Goal: Transaction & Acquisition: Purchase product/service

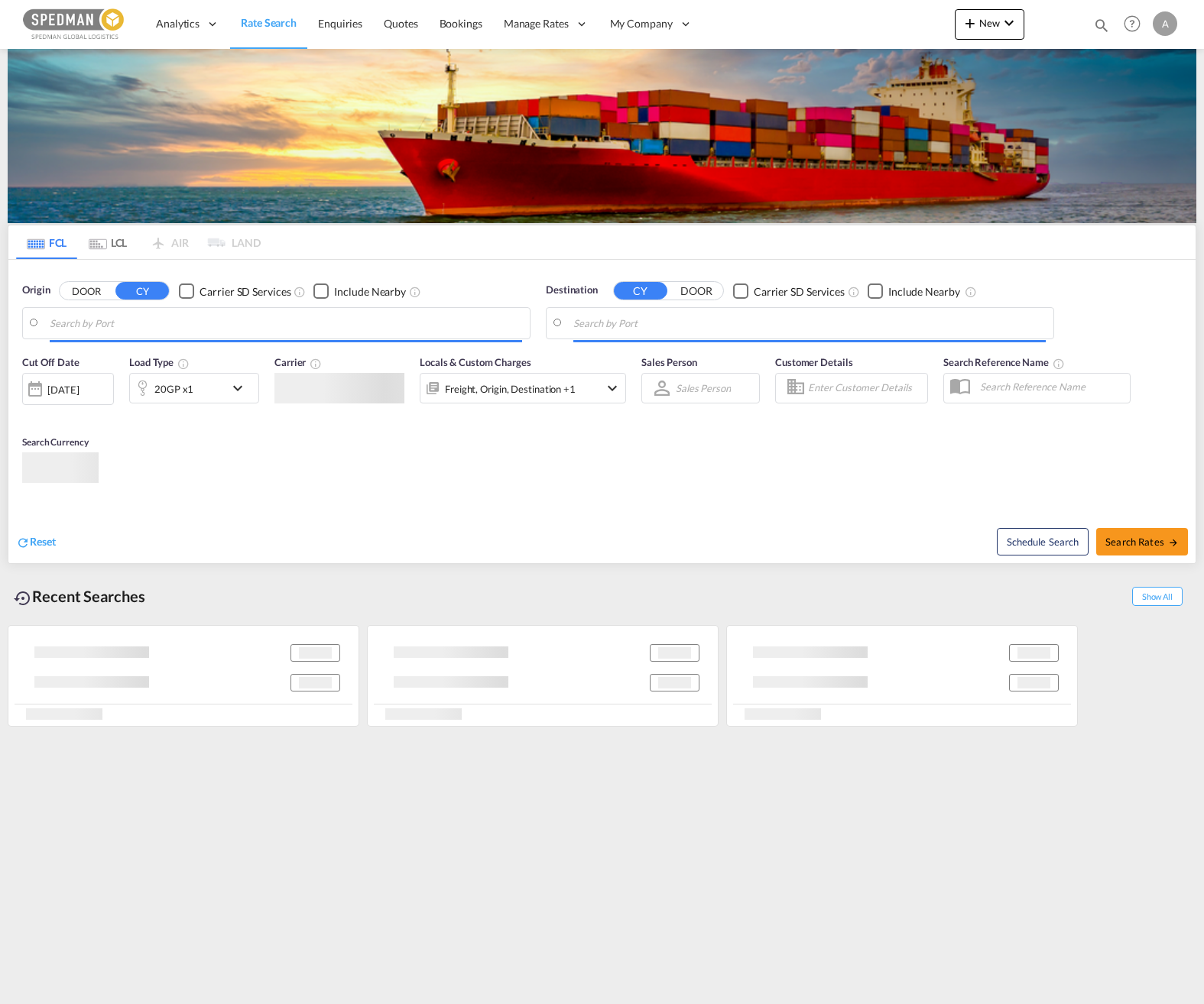
type input "Norrkoping, SENRK"
type input "[GEOGRAPHIC_DATA], PKKHI"
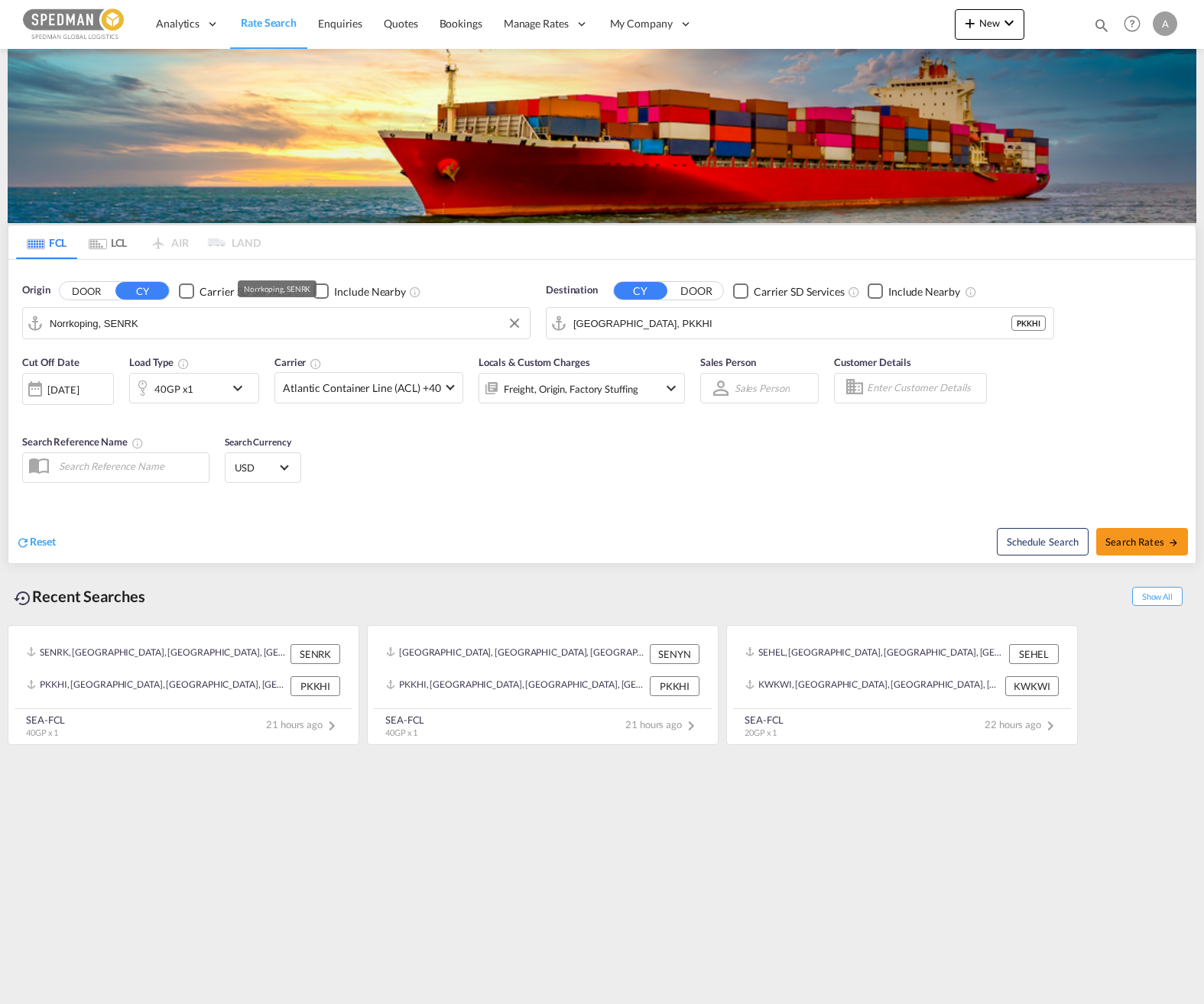
click at [166, 327] on input "Norrkoping, SENRK" at bounding box center [286, 323] width 473 height 23
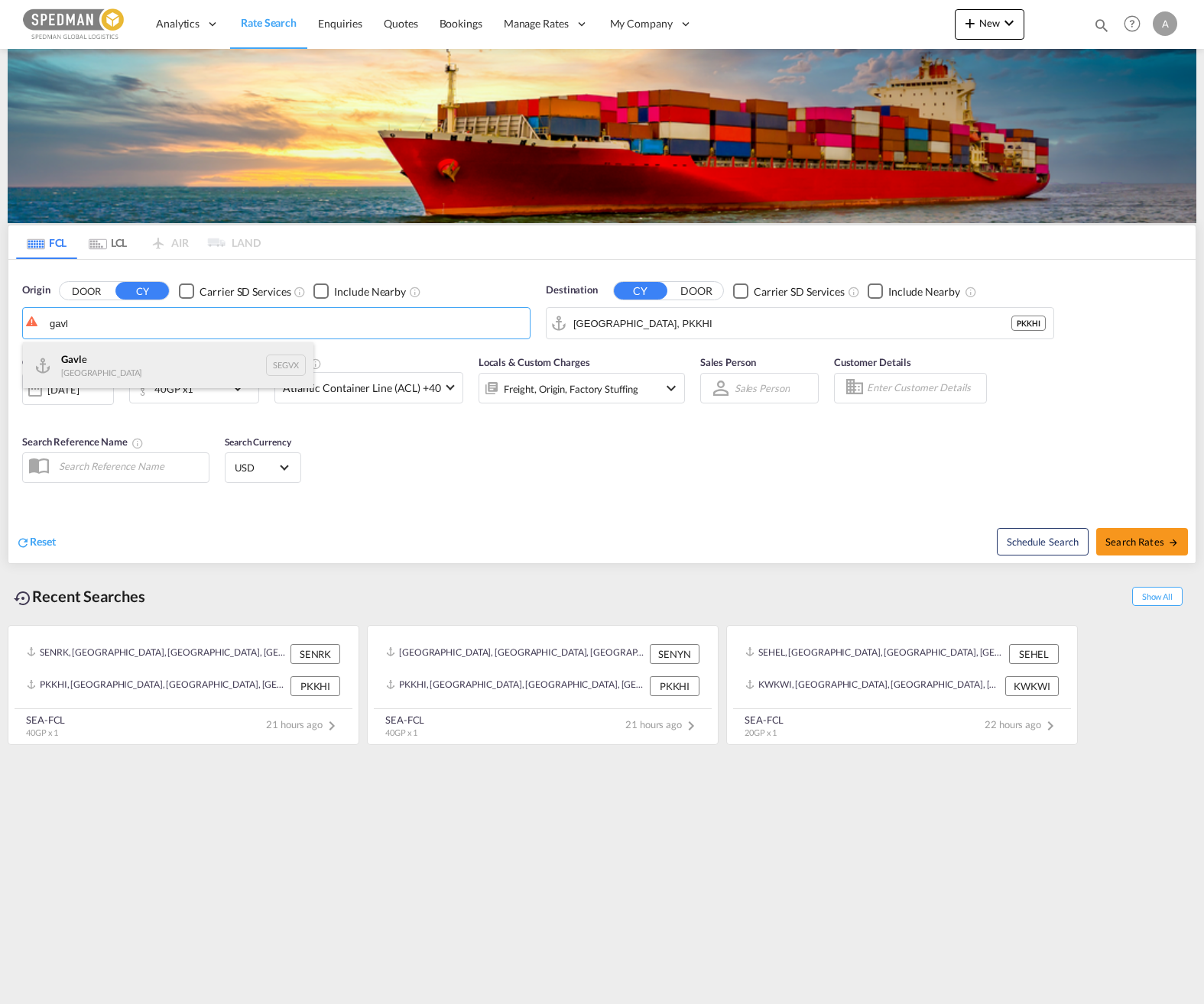
click at [131, 369] on div "Gavl e [GEOGRAPHIC_DATA] SEGVX" at bounding box center [168, 365] width 290 height 46
type input "[PERSON_NAME], SEGVX"
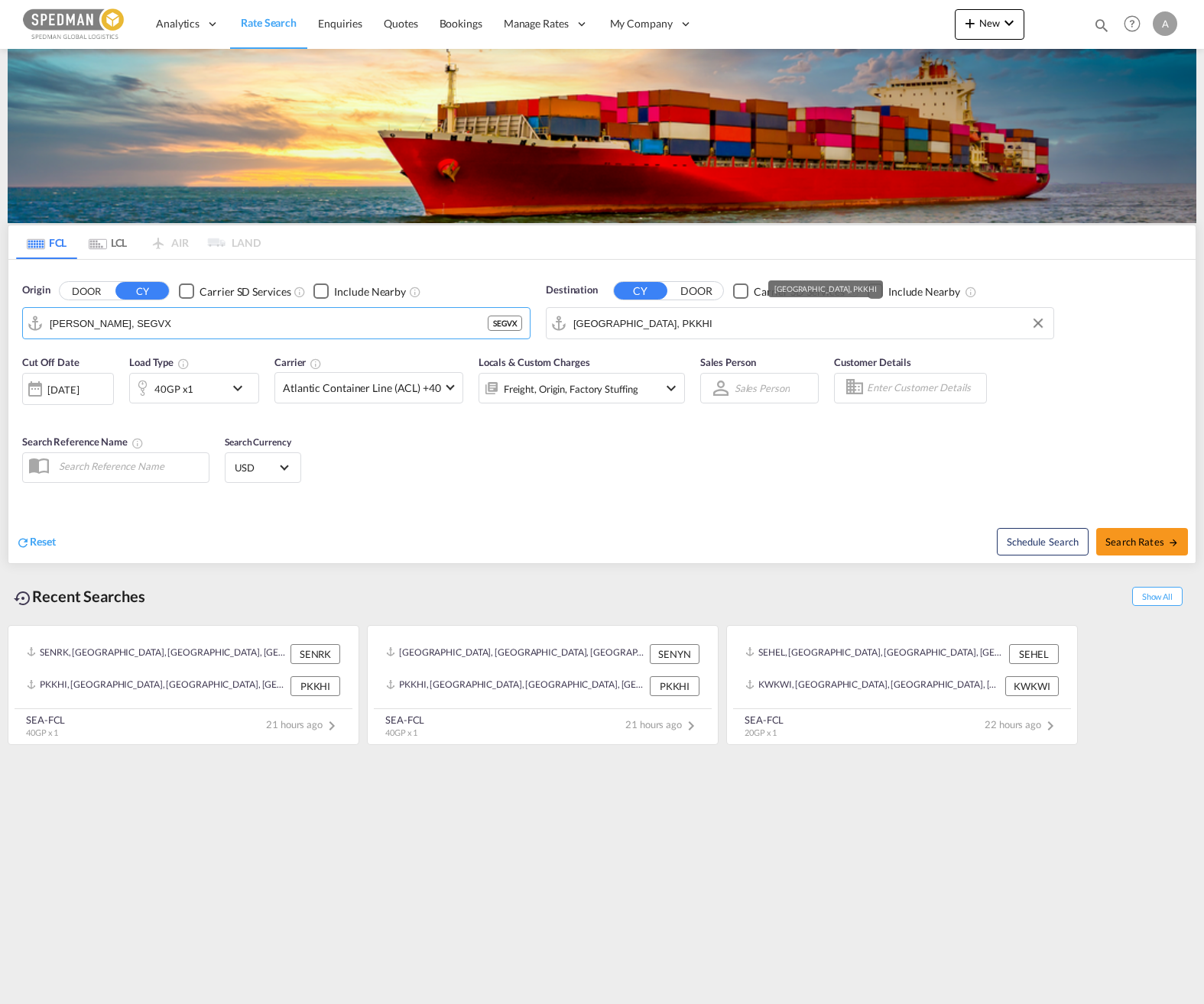
click at [699, 320] on input "[GEOGRAPHIC_DATA], PKKHI" at bounding box center [810, 323] width 473 height 23
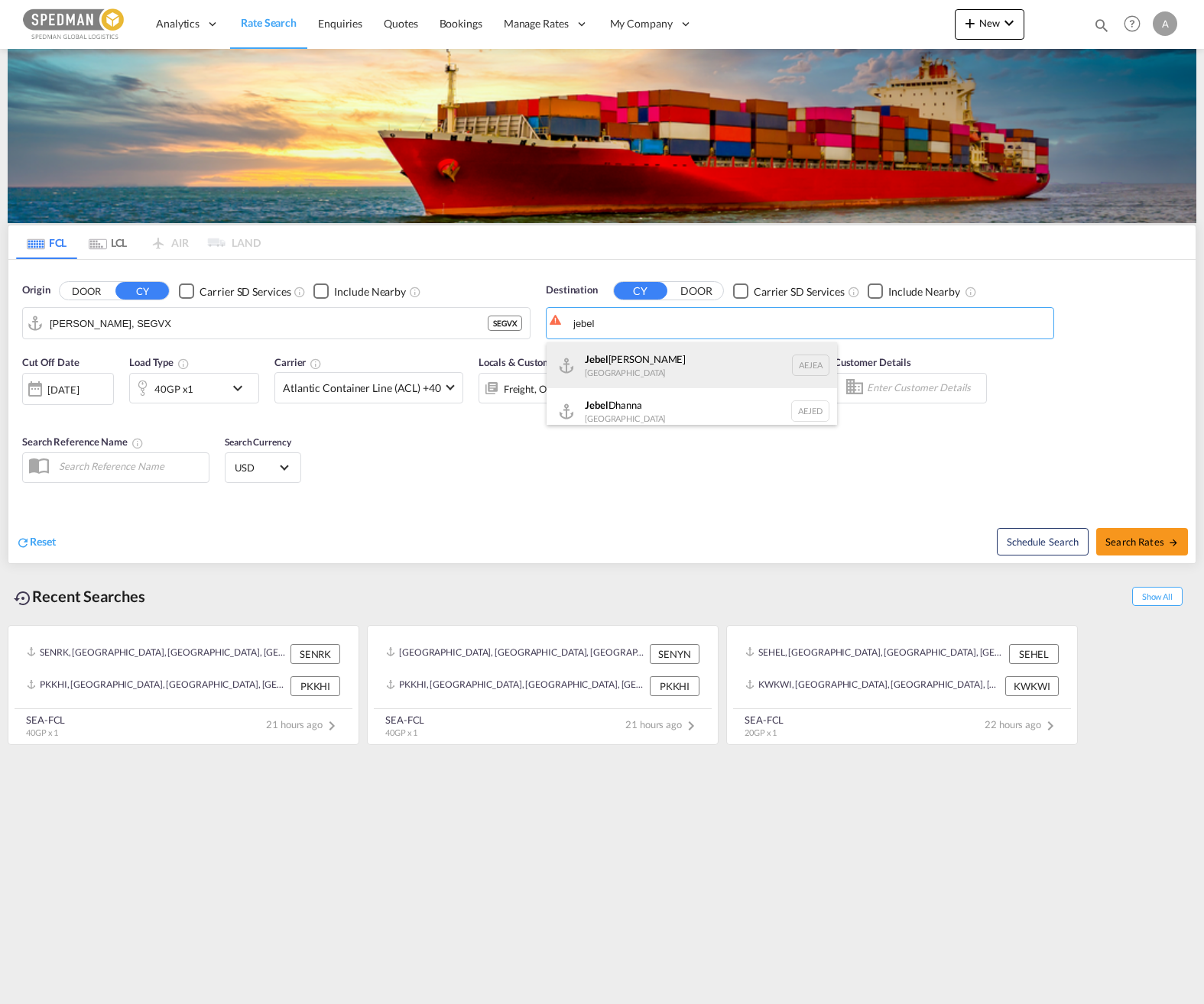
click at [687, 378] on div "[GEOGRAPHIC_DATA] [GEOGRAPHIC_DATA]" at bounding box center [691, 365] width 290 height 46
type input "[GEOGRAPHIC_DATA], [GEOGRAPHIC_DATA]"
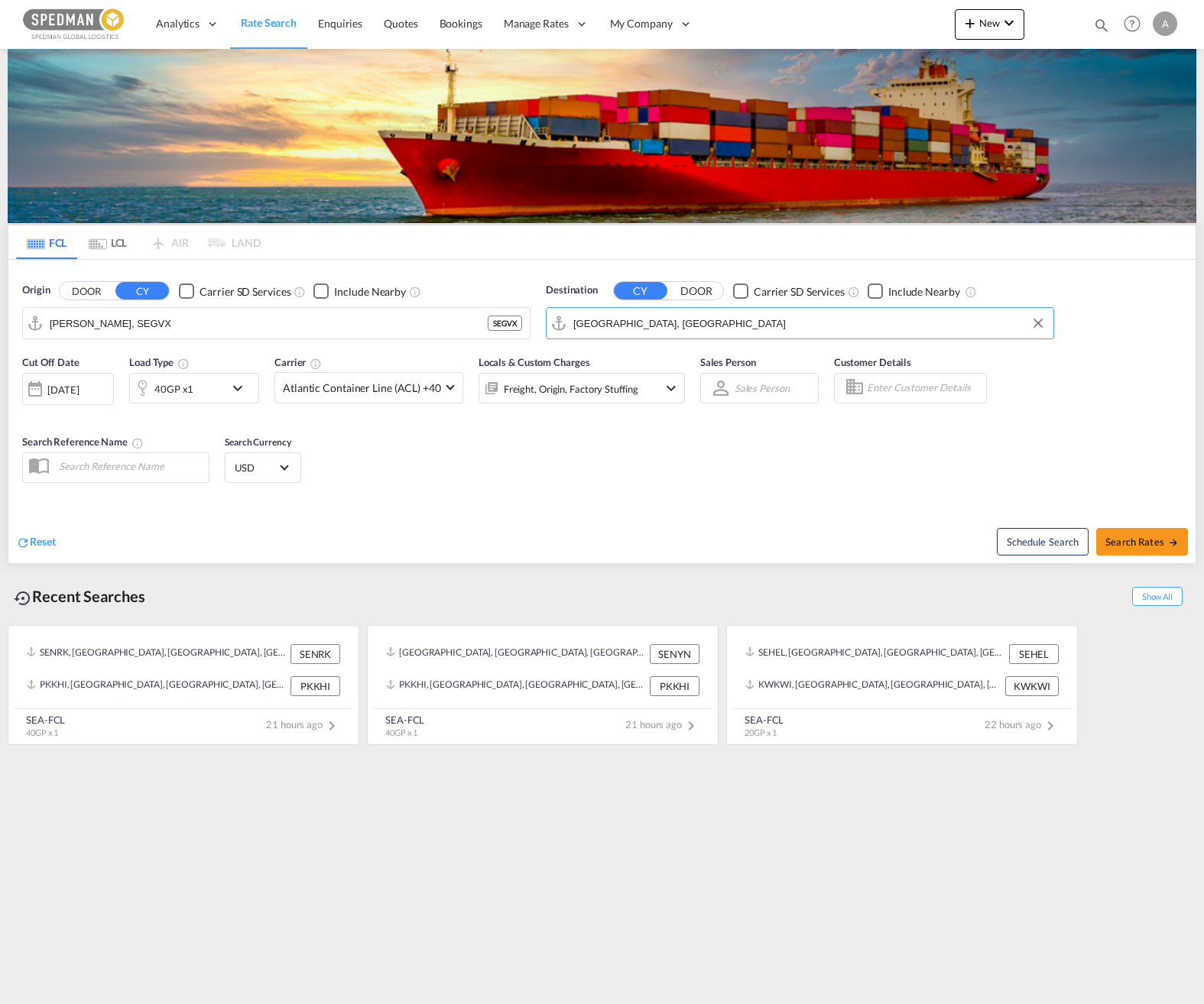
click at [244, 389] on md-icon "icon-chevron-down" at bounding box center [241, 387] width 26 height 18
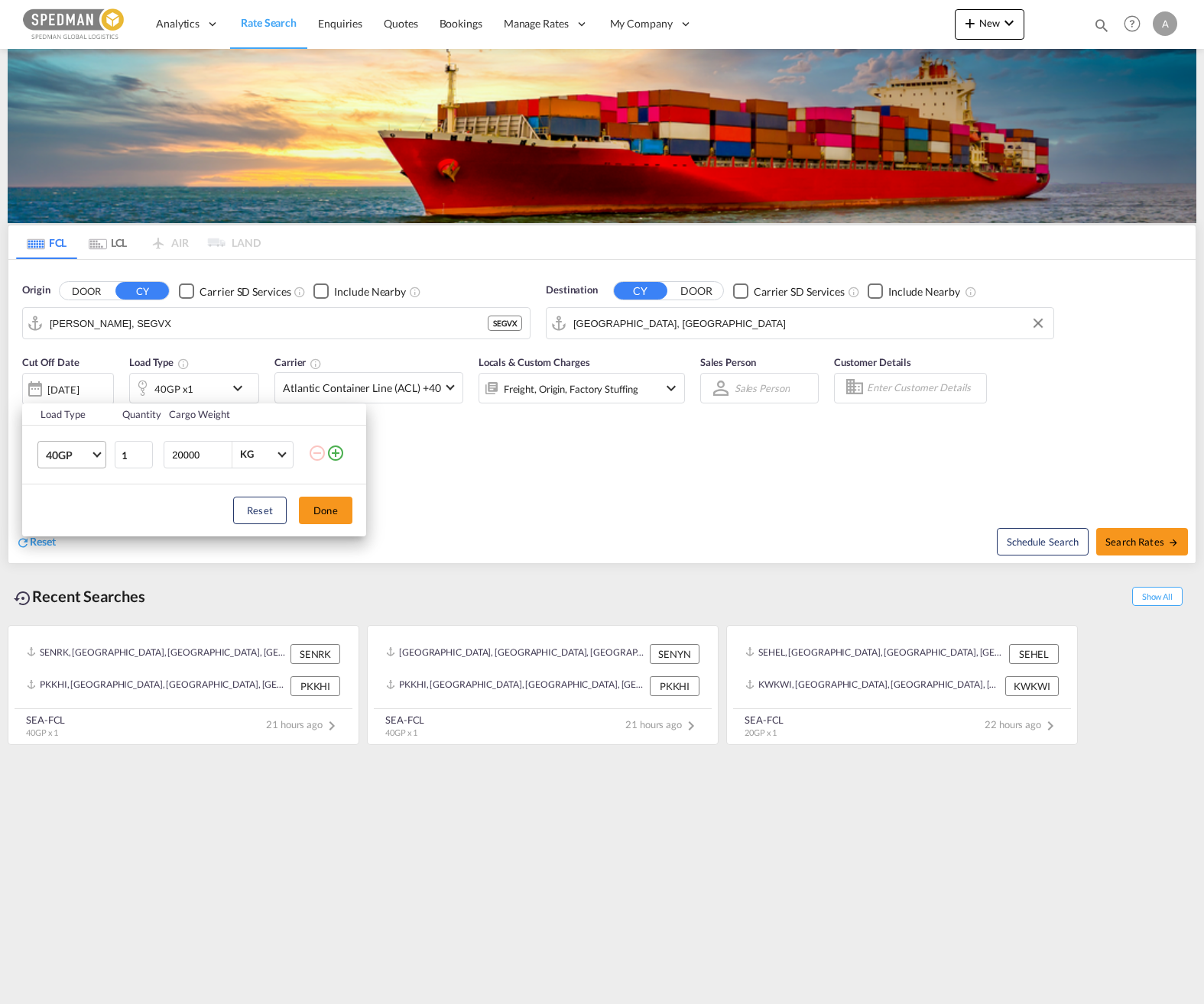
drag, startPoint x: 87, startPoint y: 458, endPoint x: 96, endPoint y: 454, distance: 9.8
click at [91, 457] on md-select-value "40GP" at bounding box center [75, 455] width 61 height 26
click at [73, 423] on md-option "20GP" at bounding box center [85, 419] width 104 height 37
click at [342, 506] on button "Done" at bounding box center [326, 510] width 53 height 27
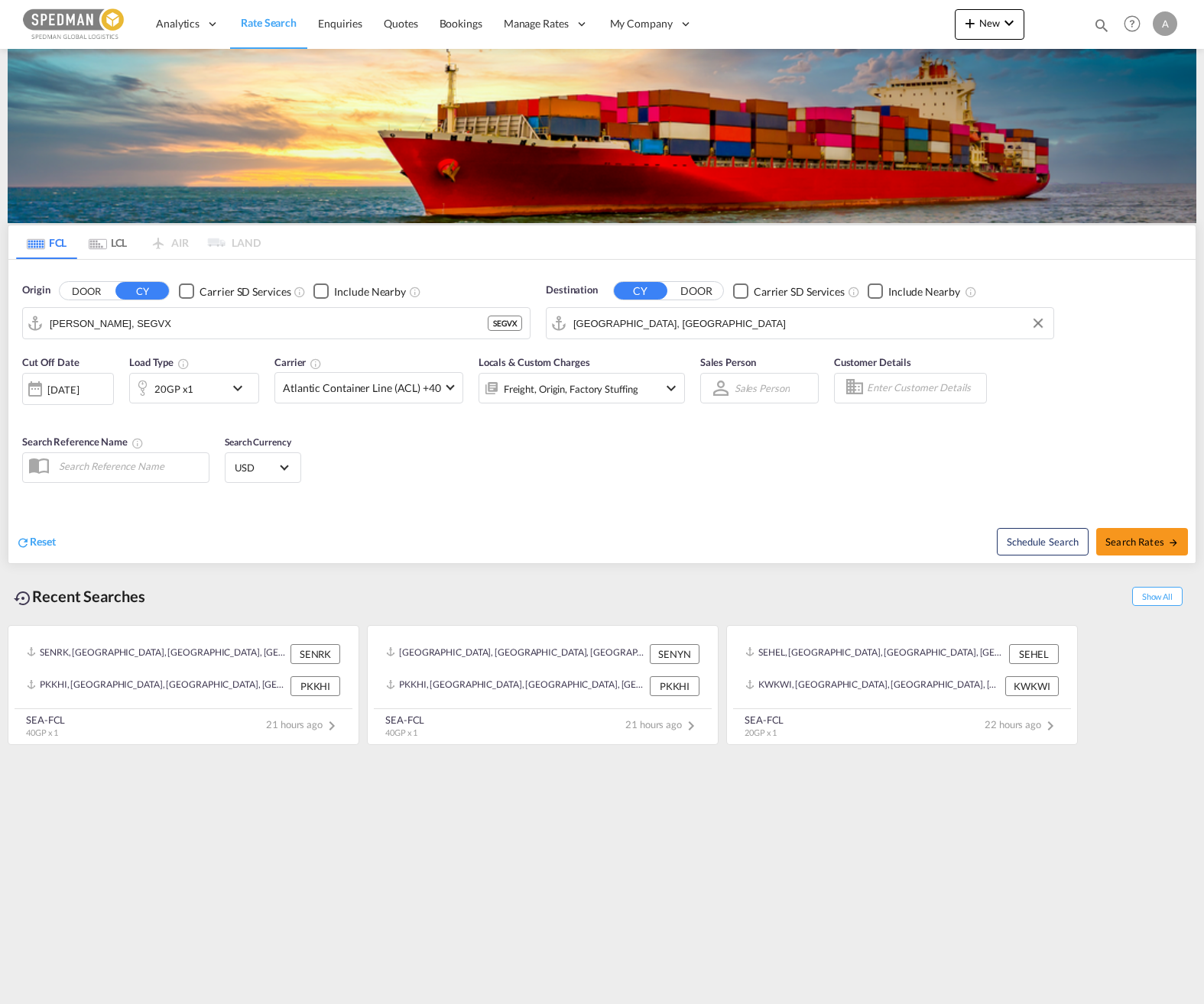
click at [726, 479] on div "Cut Off Date [DATE] [DATE] Load Type 20GP x1 Carrier Atlantic Container Line (A…" at bounding box center [602, 421] width 1188 height 149
click at [1134, 543] on span "Search Rates" at bounding box center [1142, 542] width 74 height 13
type input "SEGVX to AEJEA / [DATE]"
